Goal: Use online tool/utility: Utilize a website feature to perform a specific function

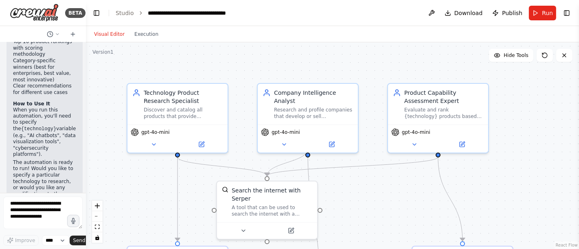
scroll to position [1231, 0]
click at [37, 213] on textarea at bounding box center [42, 213] width 79 height 33
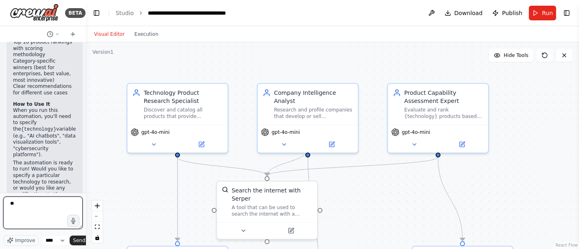
type textarea "*"
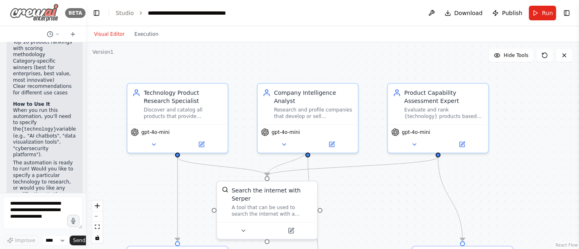
click at [45, 15] on img at bounding box center [34, 13] width 49 height 18
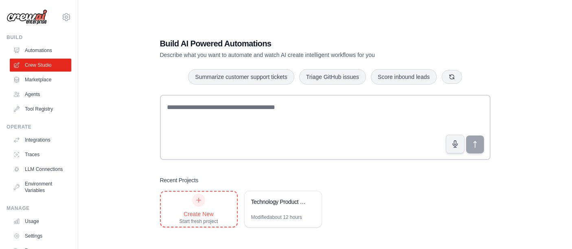
click at [200, 203] on icon at bounding box center [198, 200] width 7 height 7
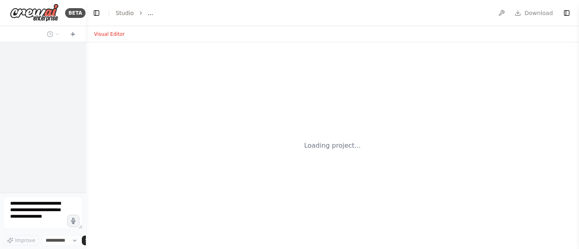
select select "****"
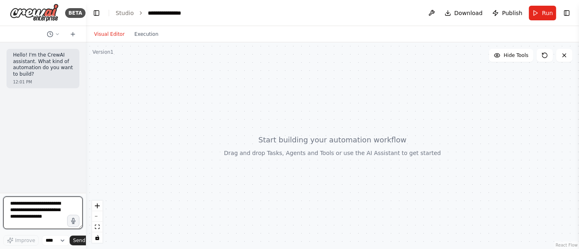
click at [28, 207] on textarea at bounding box center [42, 213] width 79 height 33
click at [35, 226] on textarea "**********" at bounding box center [42, 213] width 79 height 33
type textarea "**********"
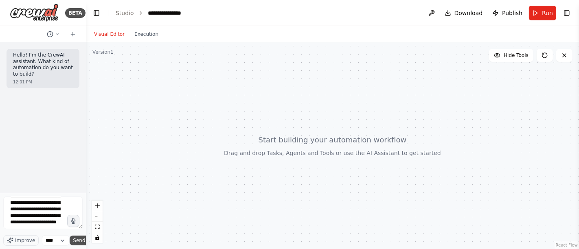
click at [79, 241] on span "Send" at bounding box center [79, 240] width 12 height 7
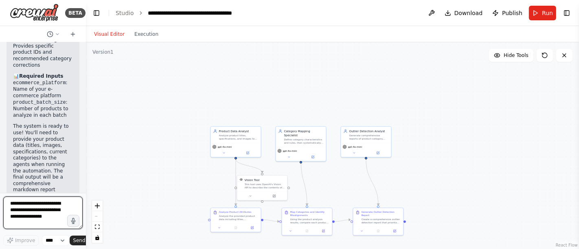
scroll to position [1620, 0]
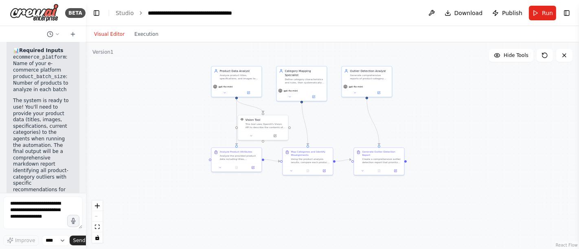
drag, startPoint x: 169, startPoint y: 92, endPoint x: 169, endPoint y: 32, distance: 60.2
click at [169, 32] on div "Visual Editor Execution Version 1 Hide Tools .deletable-edge-delete-btn { width…" at bounding box center [332, 137] width 493 height 223
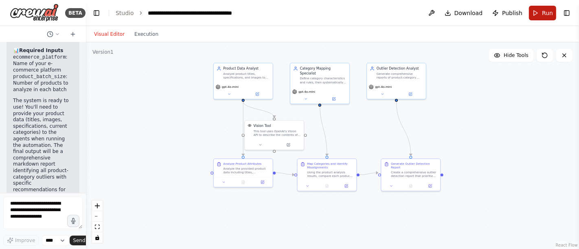
click at [543, 14] on span "Run" at bounding box center [547, 13] width 11 height 8
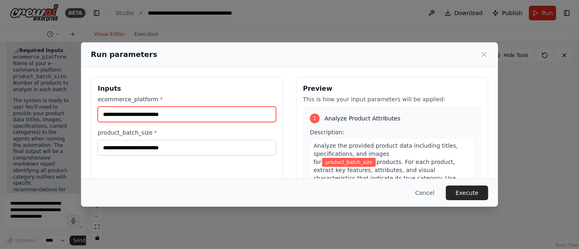
click at [170, 114] on input "ecommerce_platform *" at bounding box center [187, 114] width 178 height 15
type input "*"
type input "**********"
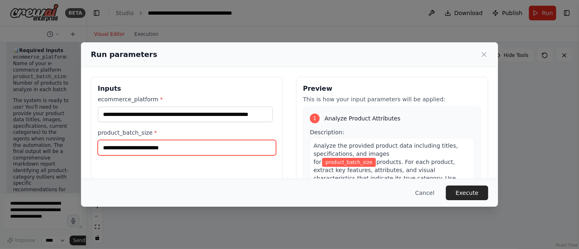
scroll to position [0, 0]
click at [177, 148] on input "product_batch_size *" at bounding box center [187, 147] width 178 height 15
type input "*"
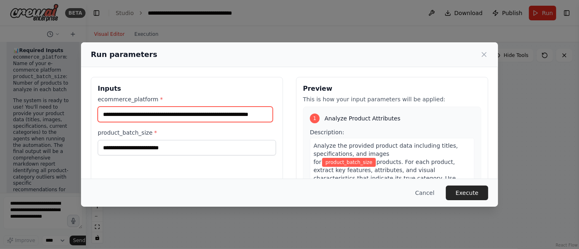
click at [180, 114] on input "**********" at bounding box center [185, 114] width 175 height 15
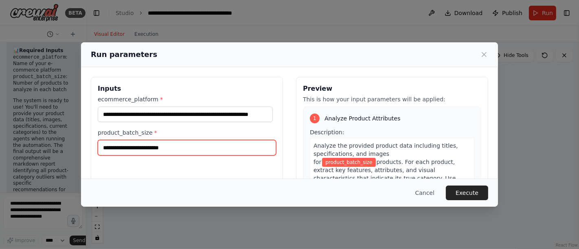
click at [150, 151] on input "product_batch_size *" at bounding box center [187, 147] width 178 height 15
paste input "**********"
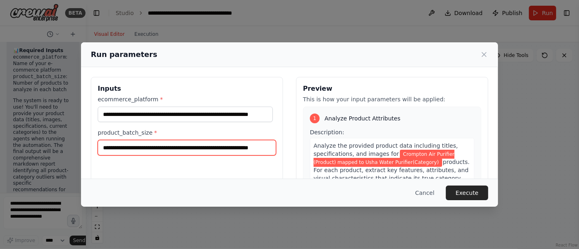
scroll to position [0, 19]
type input "**********"
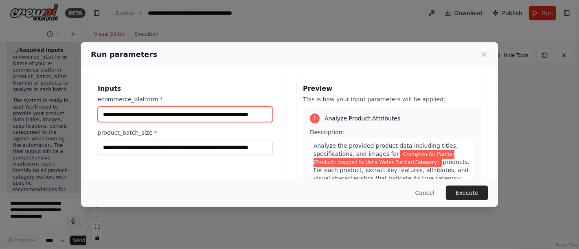
click at [173, 115] on input "**********" at bounding box center [185, 114] width 175 height 15
type input "*********"
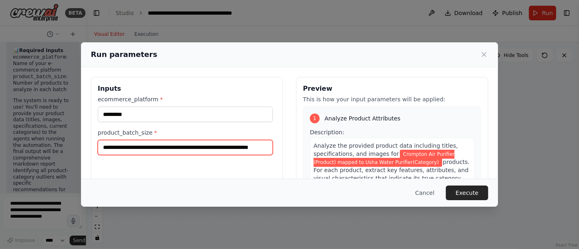
click at [231, 153] on input "**********" at bounding box center [185, 147] width 175 height 15
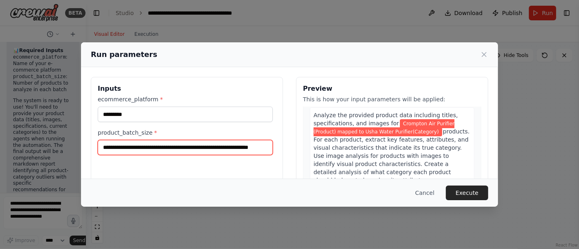
scroll to position [32, 0]
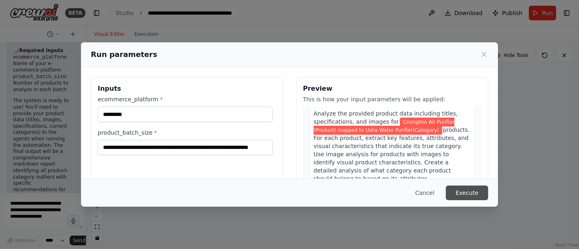
click at [464, 193] on button "Execute" at bounding box center [467, 193] width 42 height 15
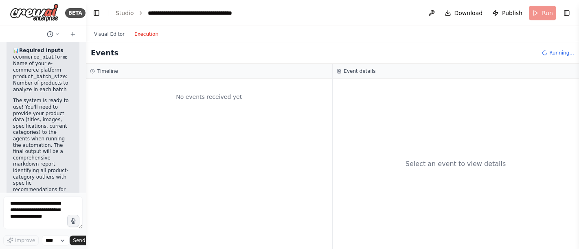
click at [143, 35] on button "Execution" at bounding box center [146, 34] width 34 height 10
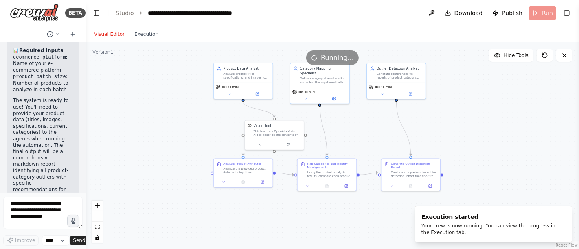
click at [114, 33] on button "Visual Editor" at bounding box center [109, 34] width 40 height 10
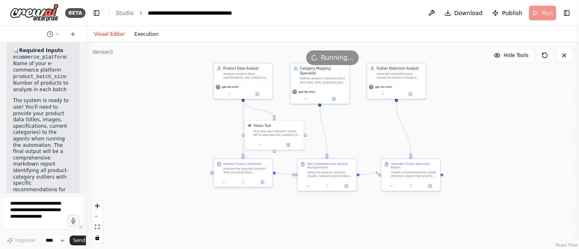
click at [142, 35] on button "Execution" at bounding box center [146, 34] width 34 height 10
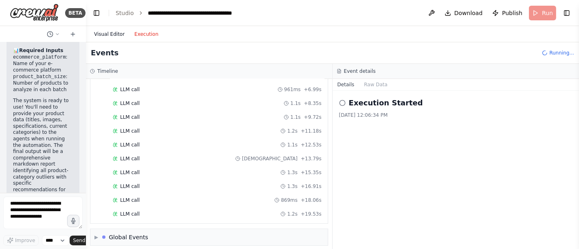
scroll to position [205, 0]
click at [106, 30] on button "Visual Editor" at bounding box center [109, 34] width 40 height 10
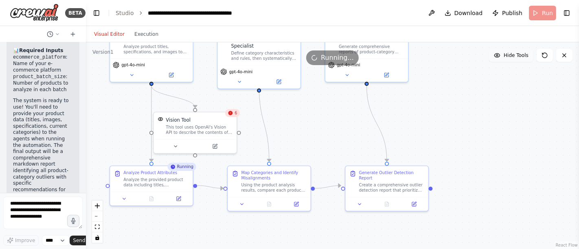
click at [514, 54] on span "Hide Tools" at bounding box center [515, 55] width 25 height 7
click at [512, 56] on span "Show Tools" at bounding box center [514, 55] width 27 height 7
click at [232, 114] on icon at bounding box center [230, 113] width 4 height 4
click at [252, 123] on div ".deletable-edge-delete-btn { width: 20px; height: 20px; border: 0px solid #ffff…" at bounding box center [332, 145] width 493 height 207
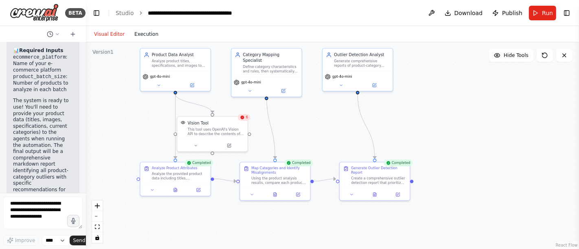
click at [144, 35] on button "Execution" at bounding box center [146, 34] width 34 height 10
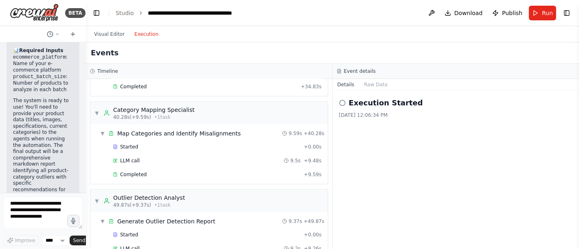
scroll to position [529, 0]
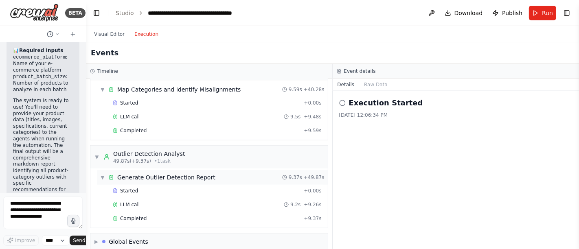
click at [175, 173] on div "Generate Outlier Detection Report" at bounding box center [166, 177] width 98 height 8
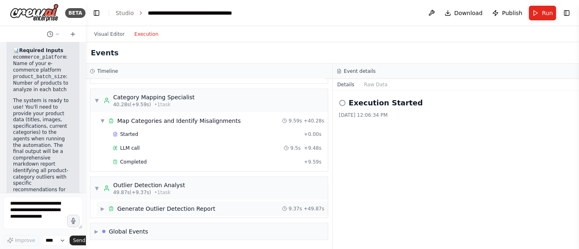
scroll to position [488, 0]
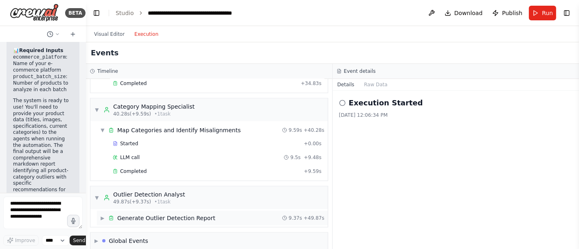
click at [153, 214] on div "Generate Outlier Detection Report" at bounding box center [166, 218] width 98 height 8
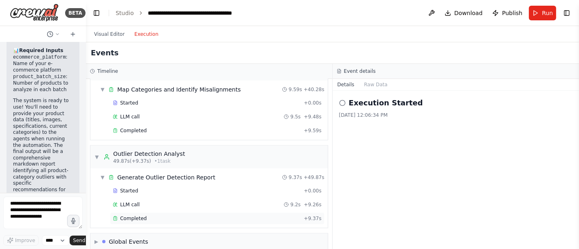
click at [133, 215] on span "Completed" at bounding box center [133, 218] width 26 height 7
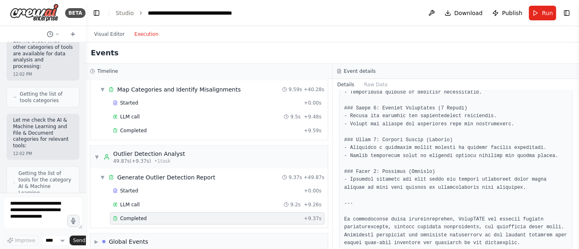
scroll to position [284, 0]
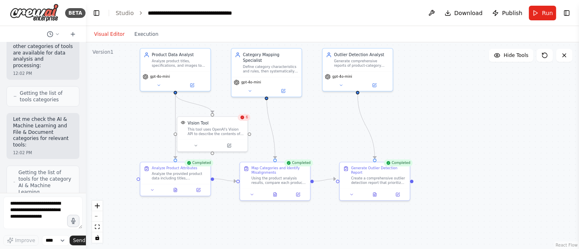
click at [105, 37] on button "Visual Editor" at bounding box center [109, 34] width 40 height 10
click at [193, 85] on icon at bounding box center [191, 84] width 3 height 3
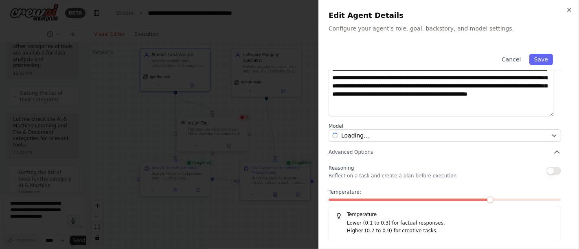
scroll to position [0, 0]
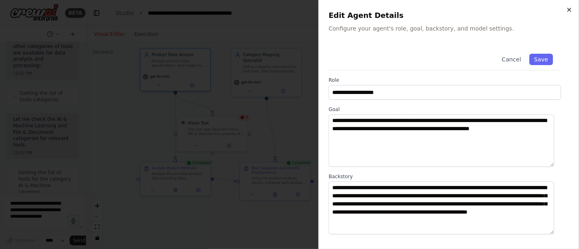
click at [569, 9] on icon "button" at bounding box center [569, 10] width 7 height 7
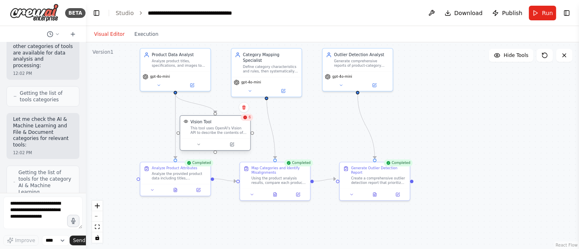
drag, startPoint x: 220, startPoint y: 139, endPoint x: 242, endPoint y: 135, distance: 22.4
click at [224, 141] on div at bounding box center [215, 144] width 70 height 12
click at [566, 13] on button "Toggle Right Sidebar" at bounding box center [566, 12] width 11 height 11
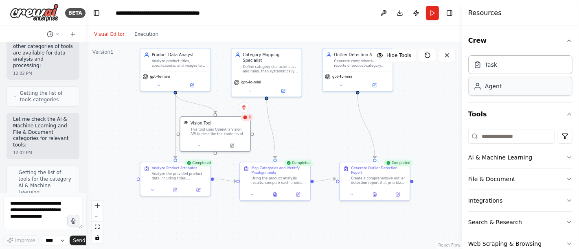
click at [496, 85] on div "Agent" at bounding box center [493, 86] width 17 height 8
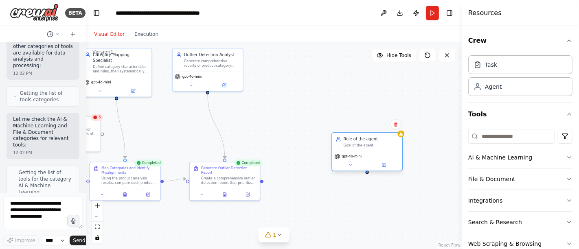
drag, startPoint x: 439, startPoint y: 134, endPoint x: 359, endPoint y: 140, distance: 79.9
click at [359, 140] on div "Role of the agent Goal of the agent" at bounding box center [371, 141] width 55 height 11
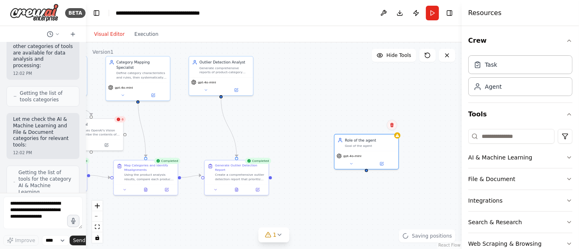
click at [393, 125] on icon at bounding box center [391, 125] width 3 height 4
click at [373, 130] on button "Confirm" at bounding box center [368, 125] width 29 height 10
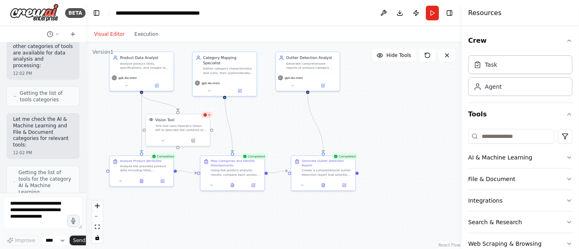
drag, startPoint x: 304, startPoint y: 119, endPoint x: 394, endPoint y: 115, distance: 89.6
click at [394, 115] on div ".deletable-edge-delete-btn { width: 20px; height: 20px; border: 0px solid #ffff…" at bounding box center [274, 145] width 376 height 207
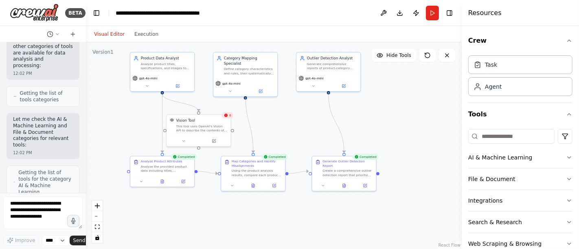
drag, startPoint x: 394, startPoint y: 115, endPoint x: 412, endPoint y: 115, distance: 17.9
click at [412, 115] on div ".deletable-edge-delete-btn { width: 20px; height: 20px; border: 0px solid #ffff…" at bounding box center [274, 145] width 376 height 207
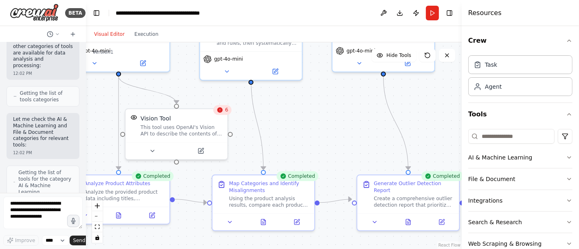
drag, startPoint x: 339, startPoint y: 119, endPoint x: 466, endPoint y: 110, distance: 126.9
click at [466, 110] on div "BETA Hello! I'm the CrewAI assistant. What kind of automation do you want to bu…" at bounding box center [289, 124] width 579 height 249
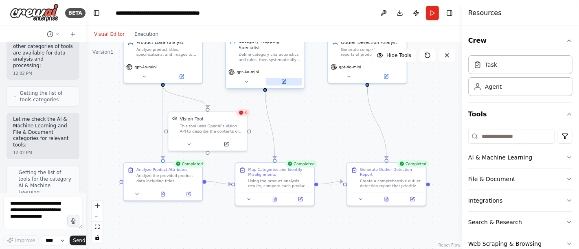
click at [284, 80] on icon at bounding box center [284, 81] width 3 height 3
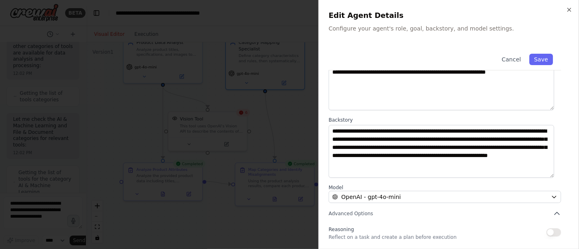
scroll to position [118, 0]
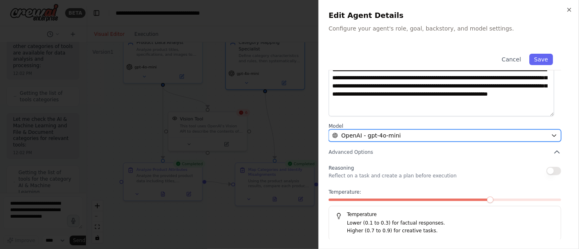
click at [551, 134] on icon "button" at bounding box center [554, 135] width 7 height 7
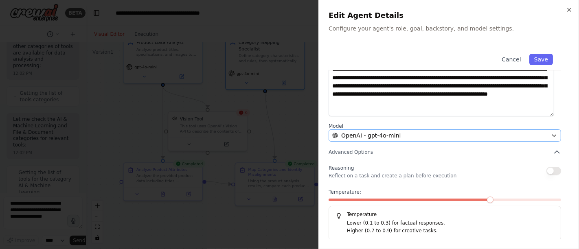
scroll to position [0, 0]
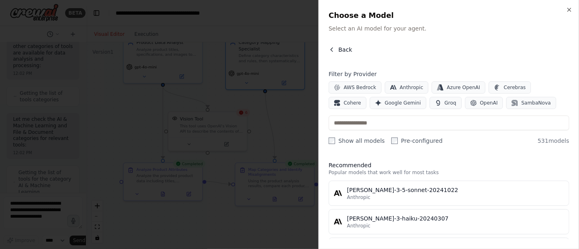
click at [330, 48] on icon "button" at bounding box center [331, 49] width 7 height 7
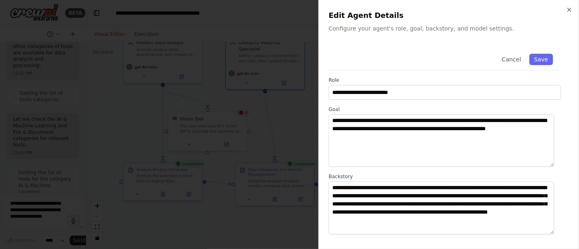
click at [565, 9] on div "**********" at bounding box center [448, 124] width 260 height 249
click at [567, 13] on icon "button" at bounding box center [569, 10] width 7 height 7
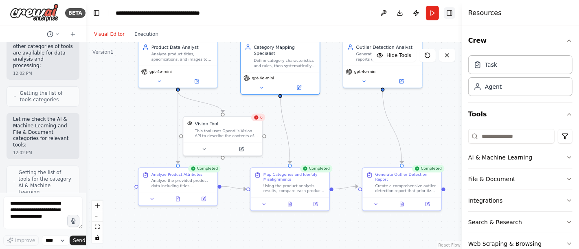
click at [450, 12] on button "Toggle Right Sidebar" at bounding box center [449, 12] width 11 height 11
